Goal: Navigation & Orientation: Find specific page/section

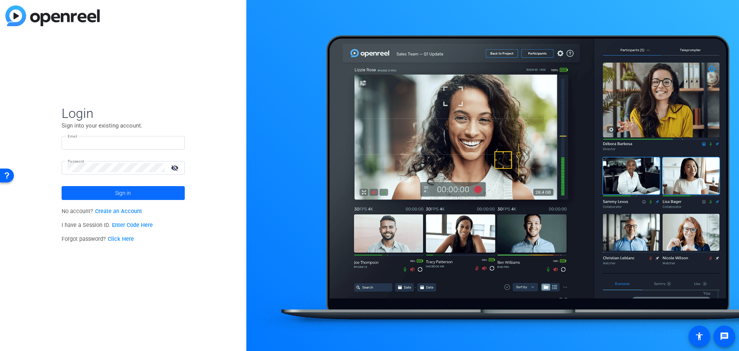
type input "[EMAIL_ADDRESS][DOMAIN_NAME]"
click at [123, 191] on span "Sign in" at bounding box center [123, 192] width 16 height 19
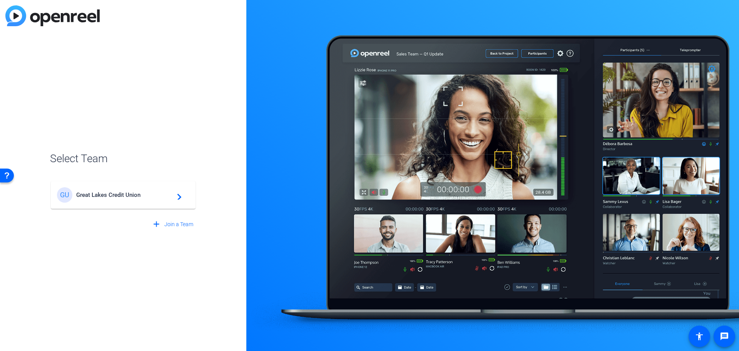
click at [153, 195] on span "Great Lakes Credit Union" at bounding box center [124, 194] width 96 height 7
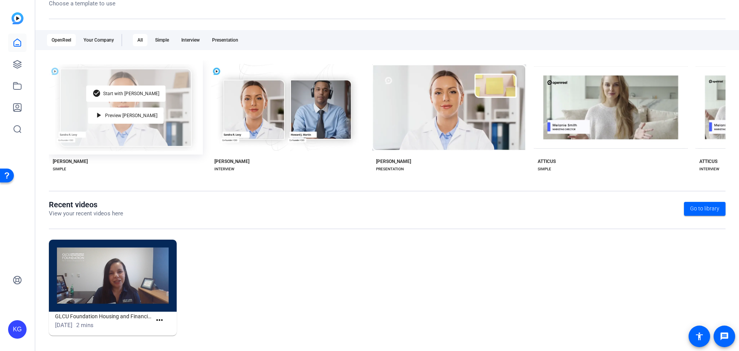
scroll to position [104, 0]
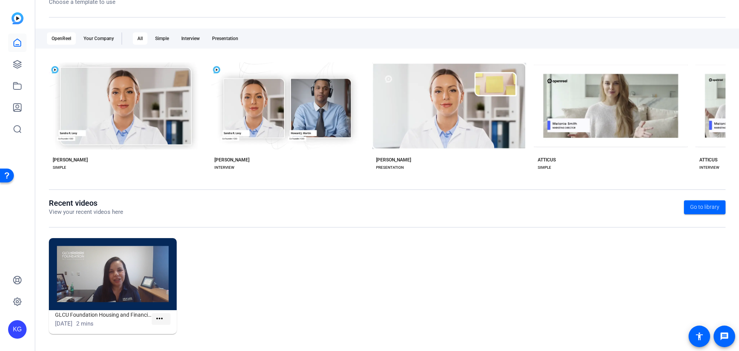
click at [158, 318] on mat-icon "more_horiz" at bounding box center [160, 319] width 10 height 10
click at [166, 329] on span "View" at bounding box center [175, 329] width 31 height 9
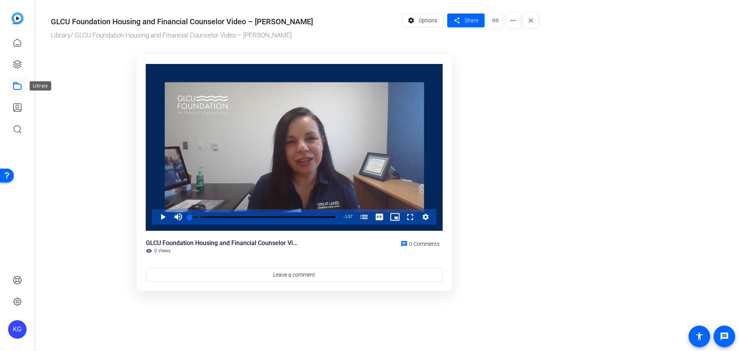
click at [15, 88] on icon at bounding box center [17, 85] width 9 height 9
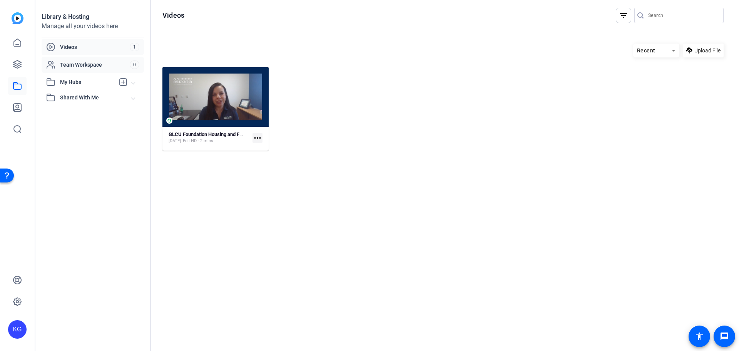
click at [66, 60] on div "Team Workspace" at bounding box center [88, 64] width 84 height 9
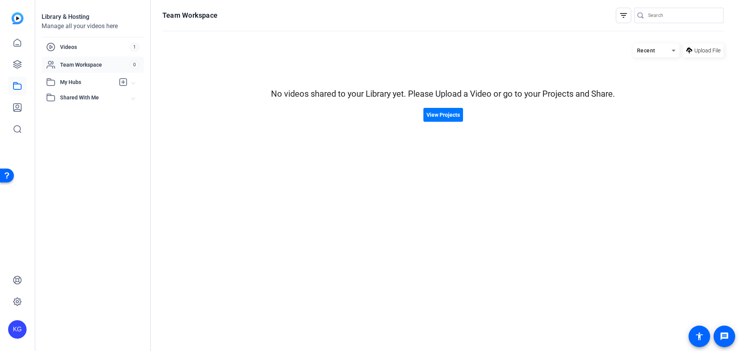
click at [122, 82] on icon at bounding box center [123, 82] width 7 height 7
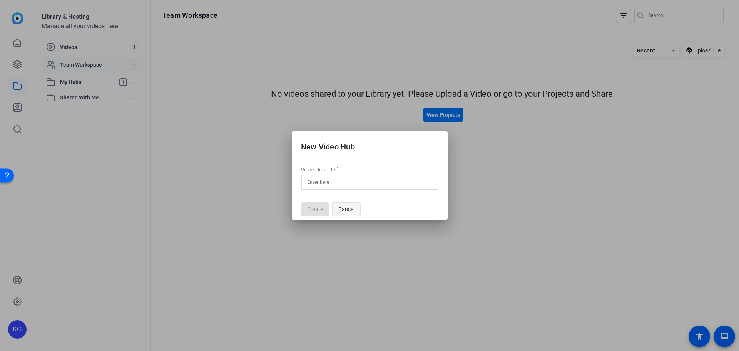
click at [342, 210] on span "Cancel" at bounding box center [346, 209] width 16 height 15
